Goal: Task Accomplishment & Management: Manage account settings

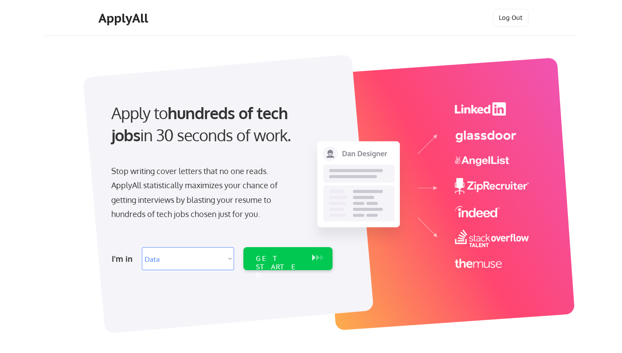
select select ""data_science___analytics""
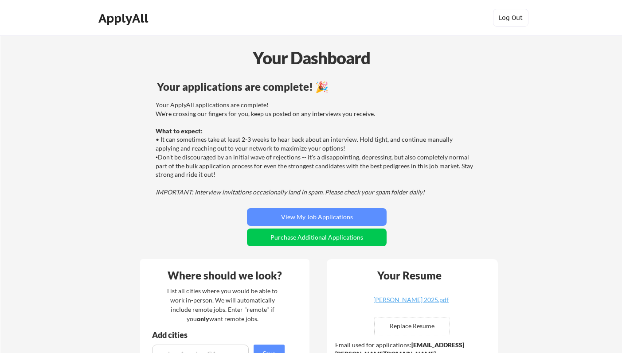
click at [282, 215] on button "View My Job Applications" at bounding box center [317, 217] width 140 height 18
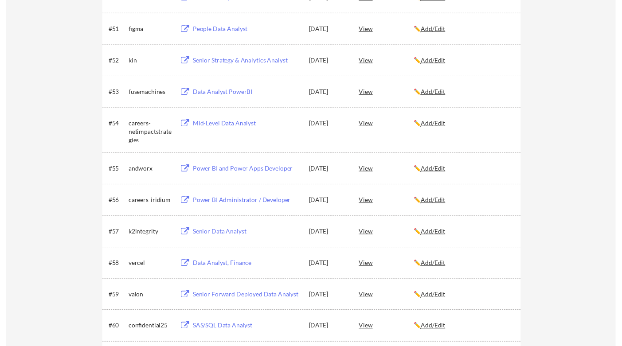
scroll to position [1912, 0]
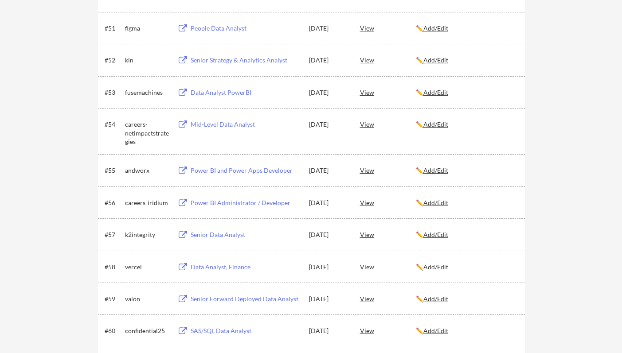
click at [219, 206] on div "Power BI Administrator / Developer" at bounding box center [246, 203] width 110 height 9
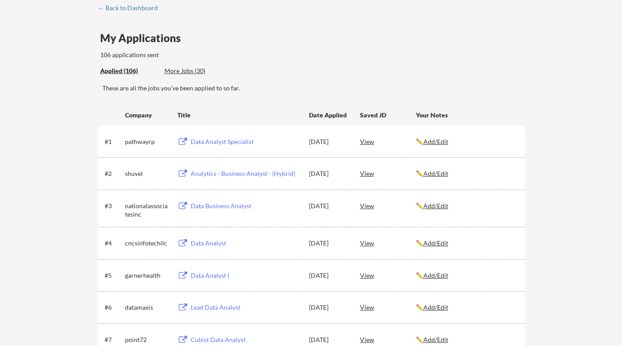
scroll to position [0, 0]
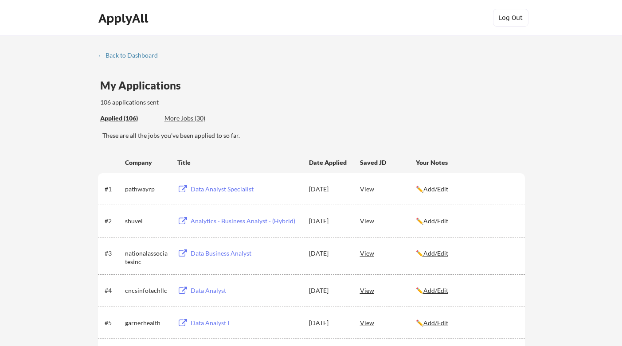
click at [127, 58] on div "← Back to Dashboard" at bounding box center [131, 55] width 67 height 6
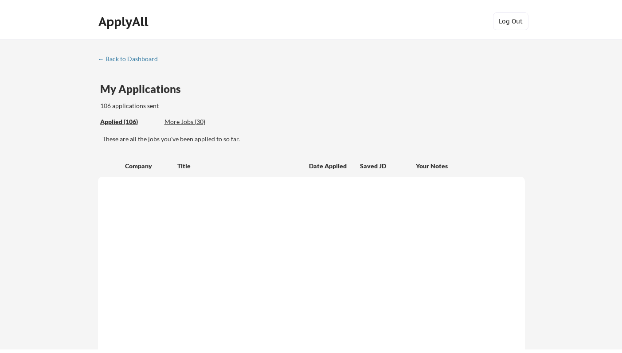
scroll to position [913, 0]
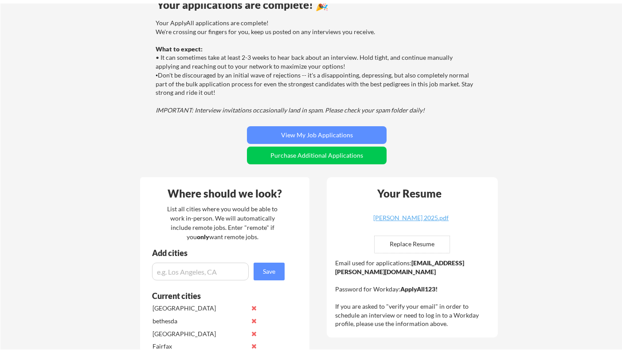
scroll to position [85, 0]
